Goal: Go to known website: Go to known website

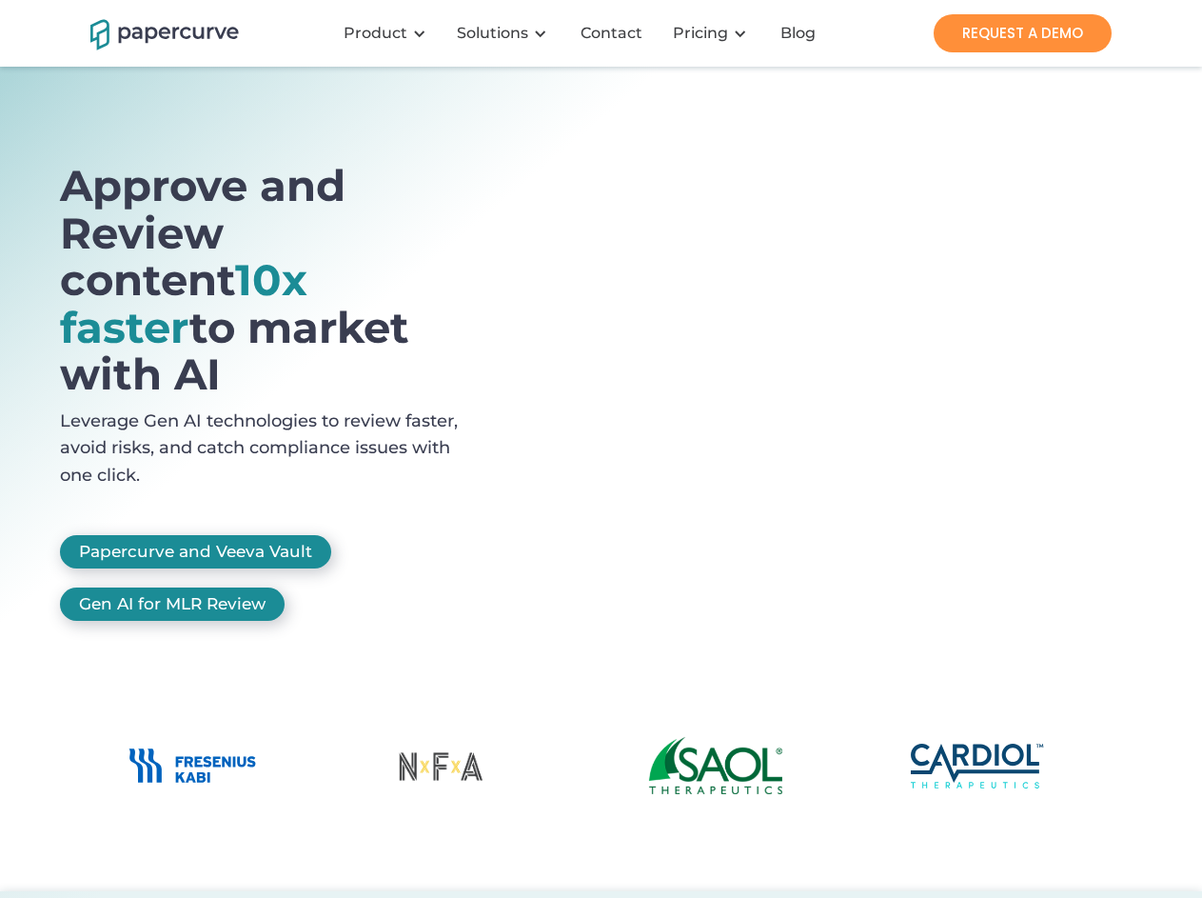
click at [388, 33] on div "Product" at bounding box center [376, 33] width 64 height 19
click at [505, 33] on div "Solutions" at bounding box center [492, 33] width 71 height 19
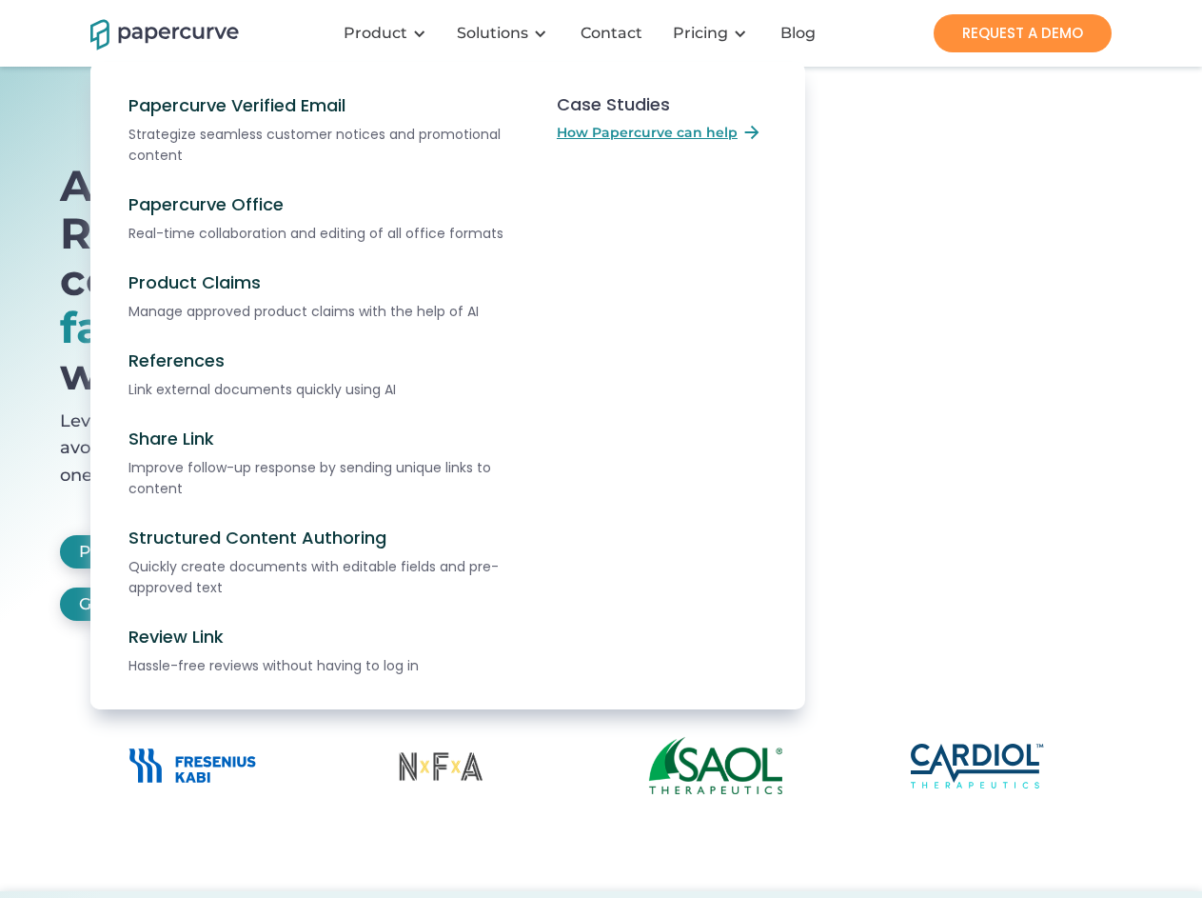
click at [271, 325] on h1 "Approve and Review content 10x faster to market with AI" at bounding box center [271, 280] width 423 height 236
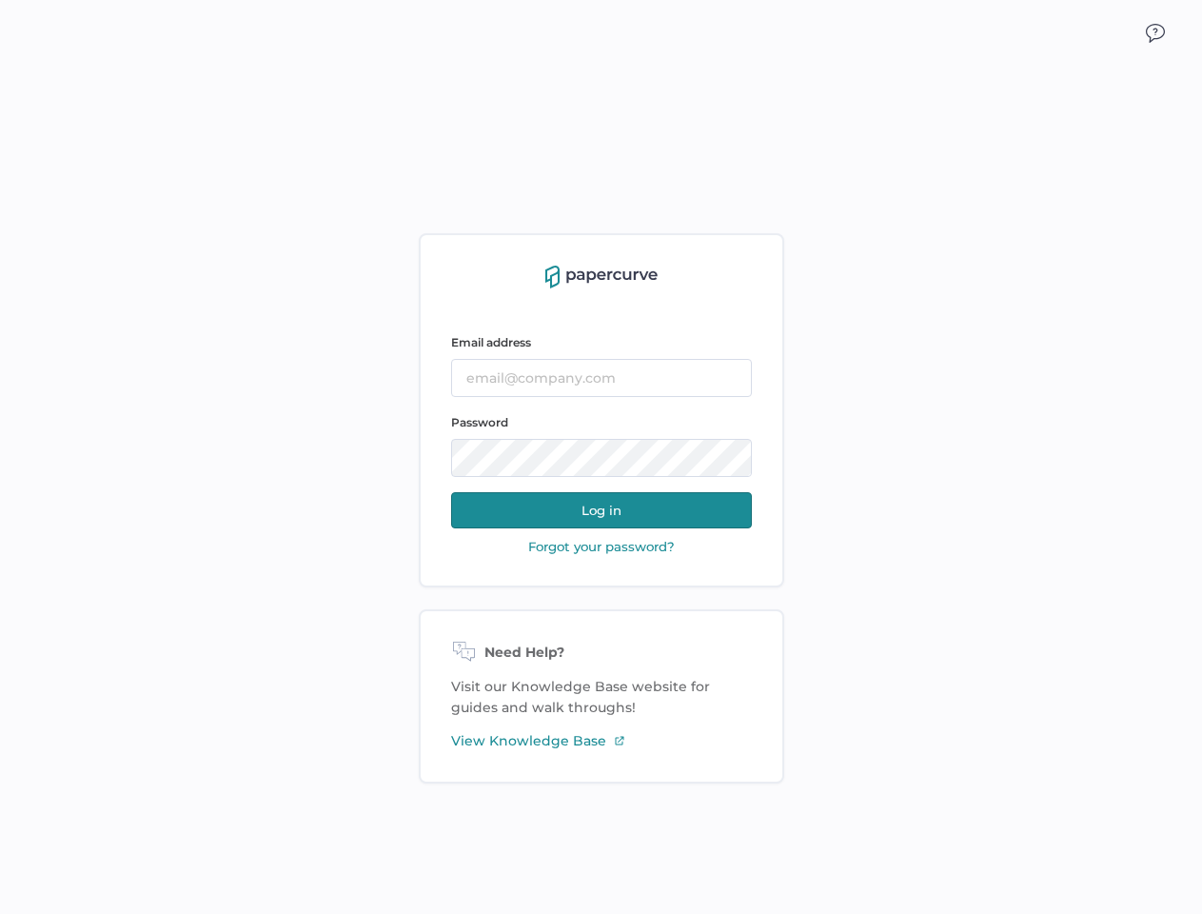
click at [1155, 33] on img at bounding box center [1155, 33] width 19 height 19
click at [602, 510] on button "Log in" at bounding box center [601, 510] width 301 height 36
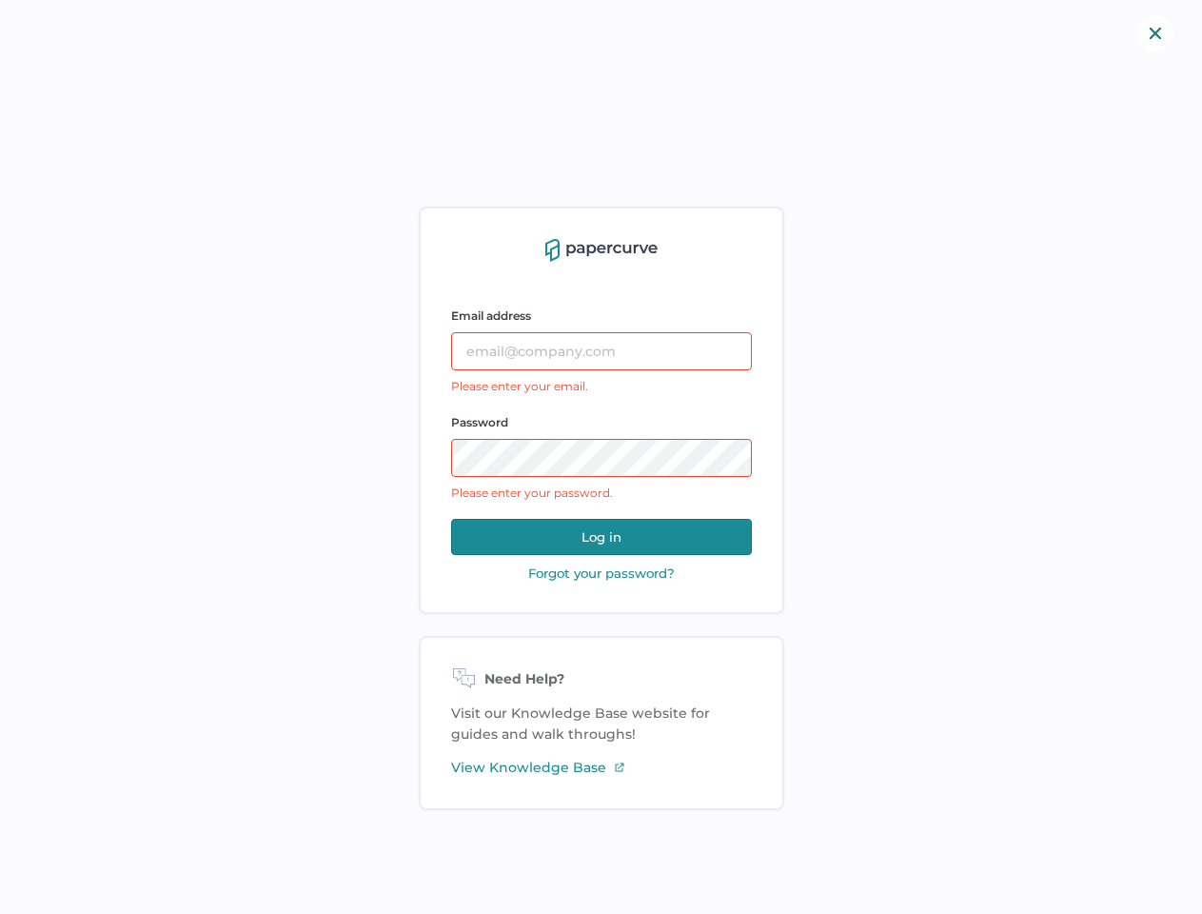
click at [601, 546] on button "Log in" at bounding box center [601, 537] width 301 height 36
